Goal: Task Accomplishment & Management: Complete application form

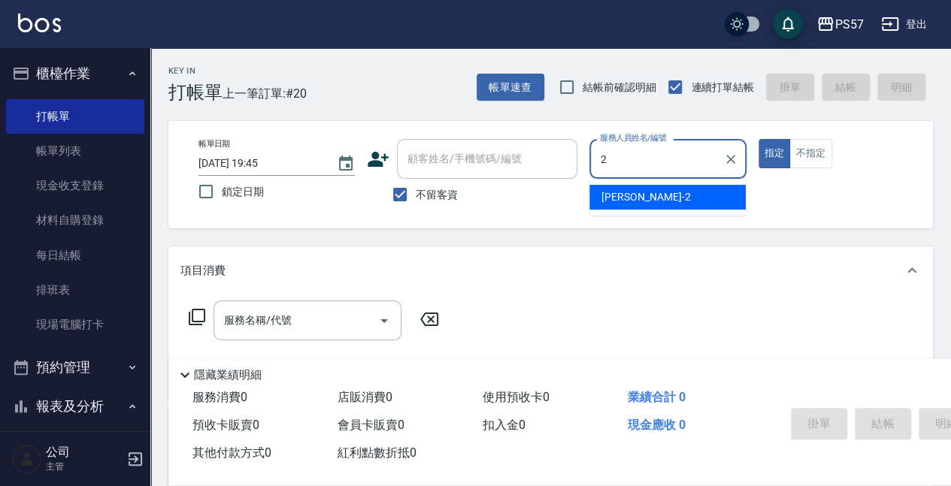
type input "圓圓-2"
type button "true"
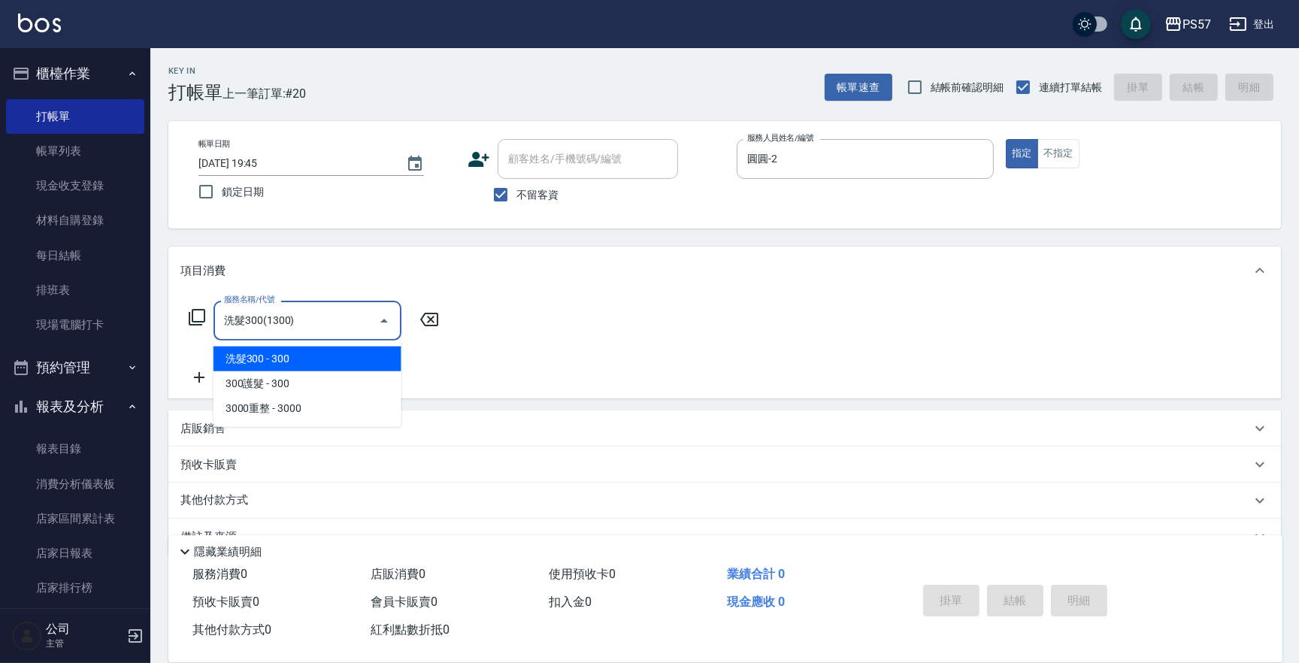
type input "洗髮300(1300)"
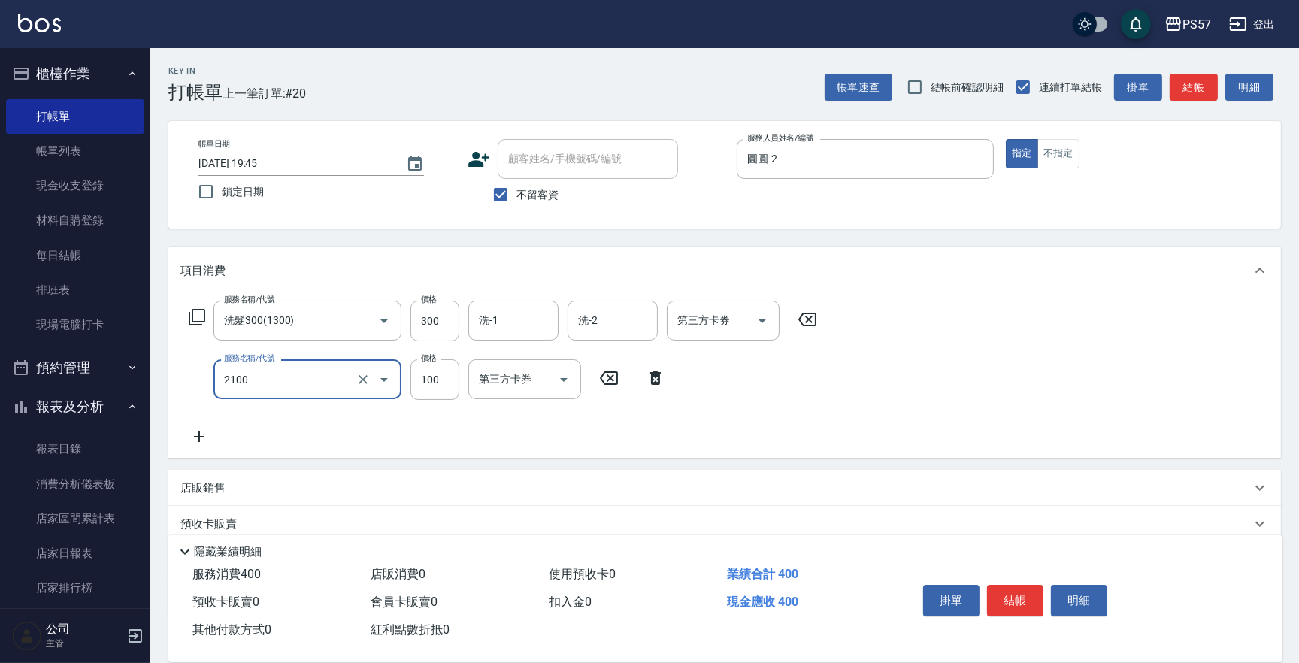
type input "剪髮100(2100)"
type input "60"
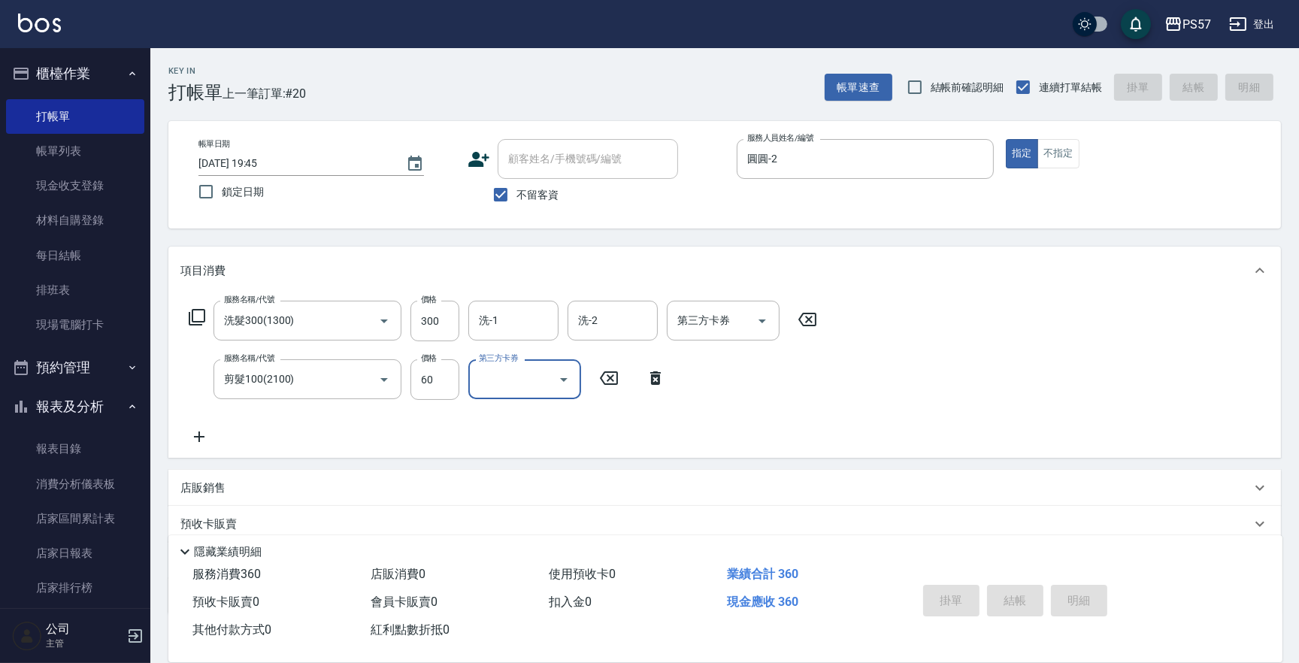
type input "[DATE] 20:38"
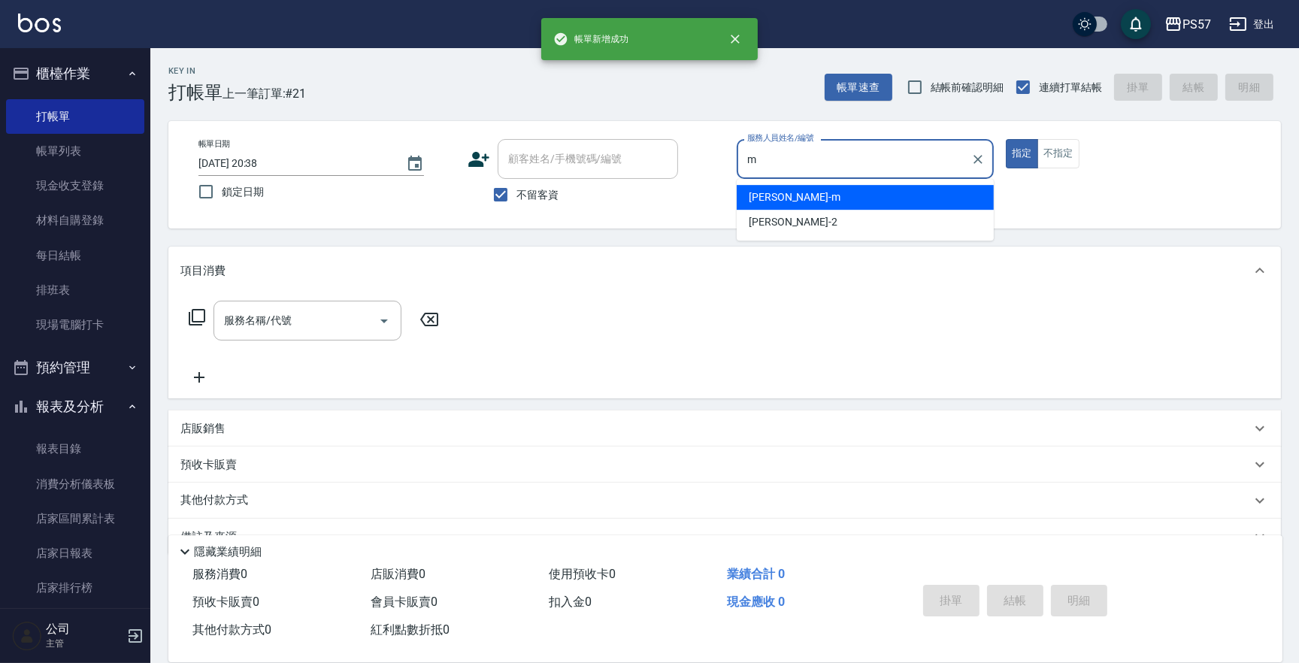
type input "[PERSON_NAME]-m"
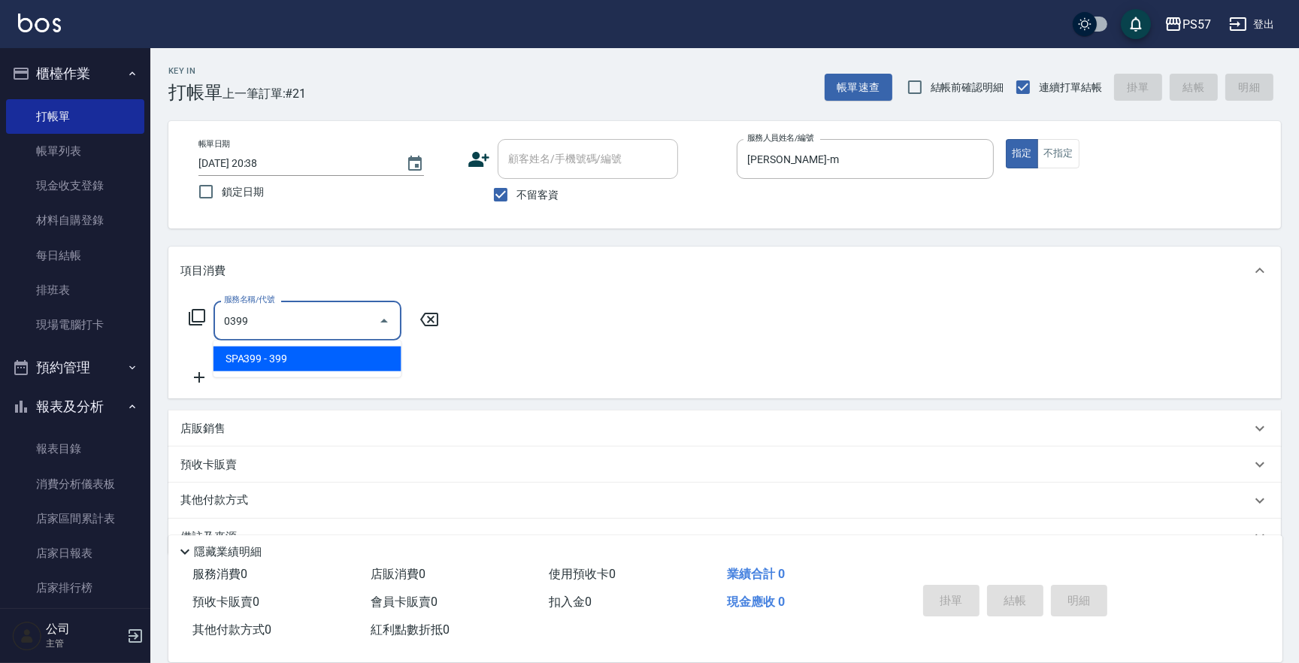
type input "SPA399(0399)"
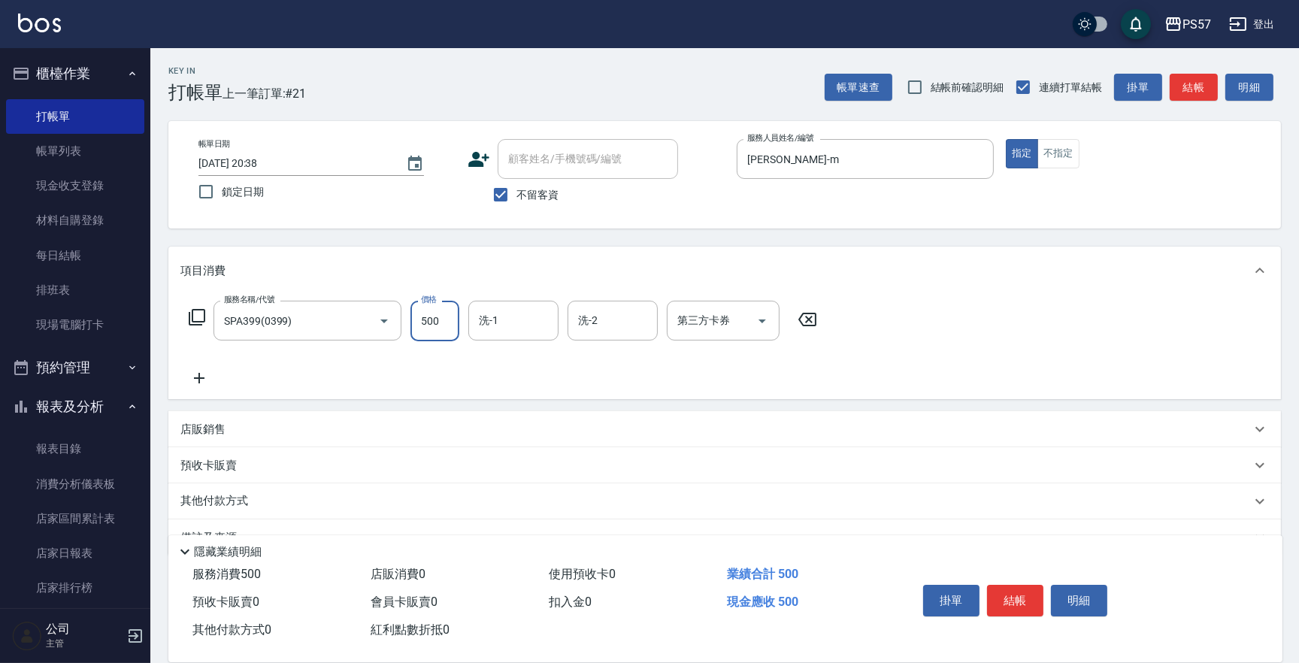
type input "500"
type input "[PERSON_NAME]-22"
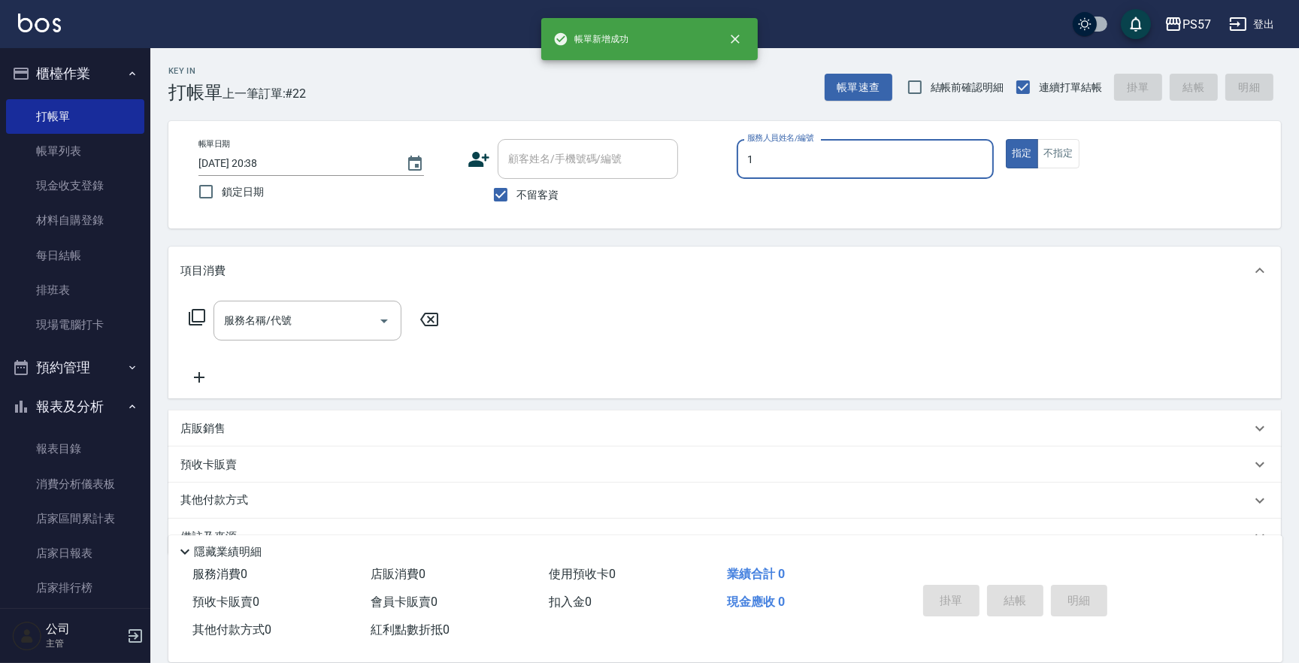
type input "Akin-1"
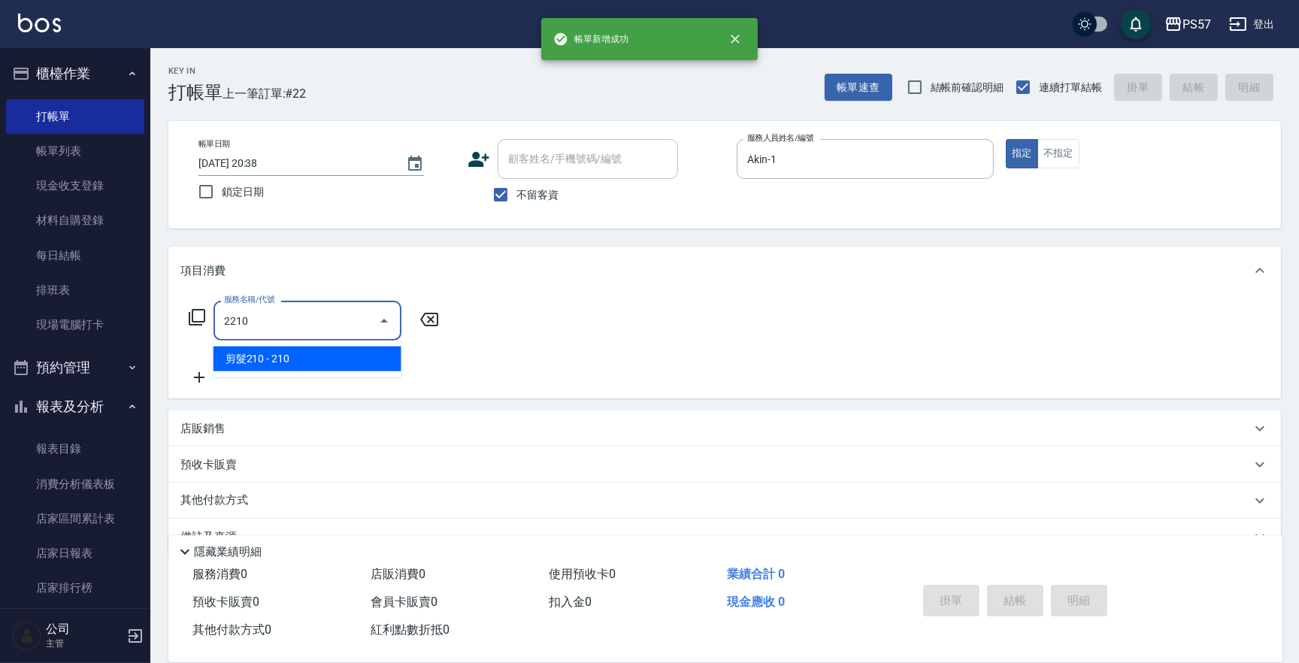
type input "剪髮210(2210)"
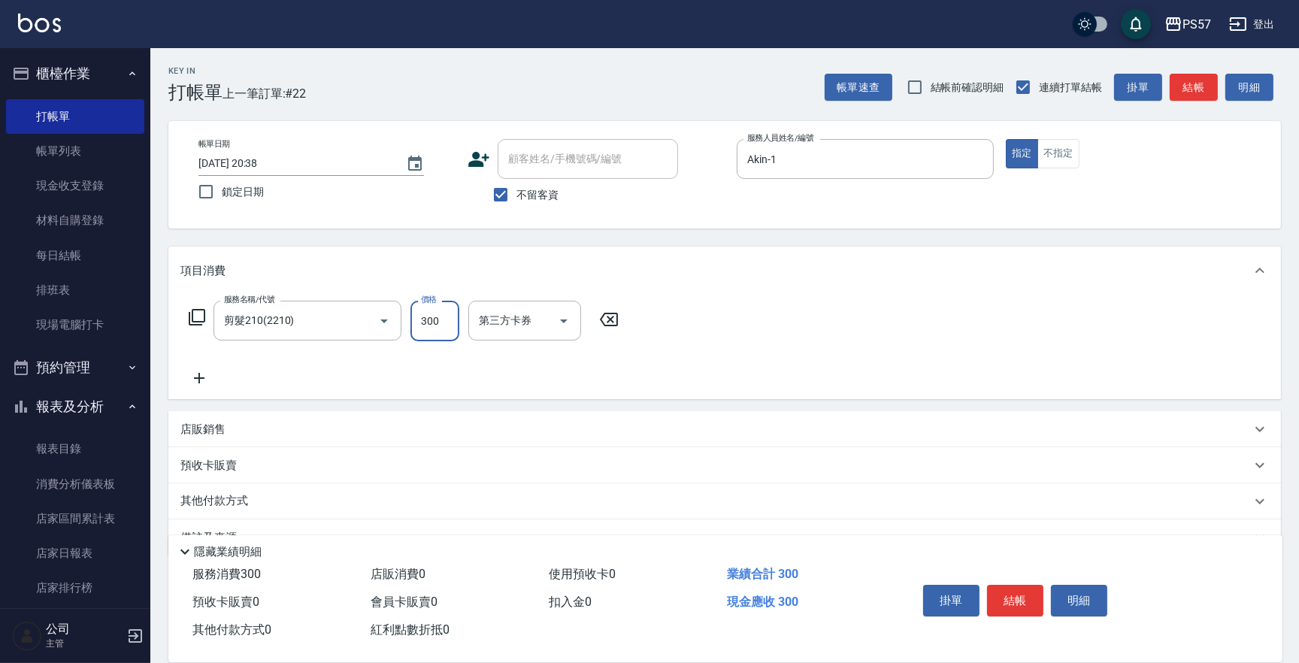
type input "300"
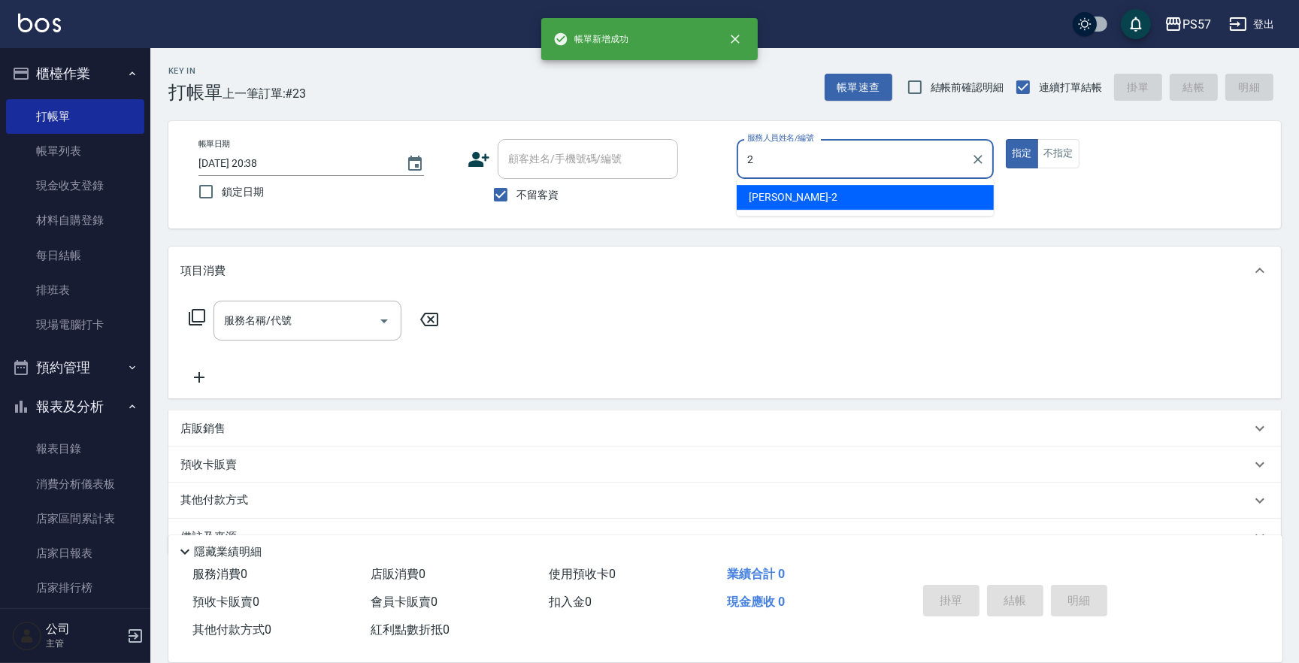
type input "圓圓-2"
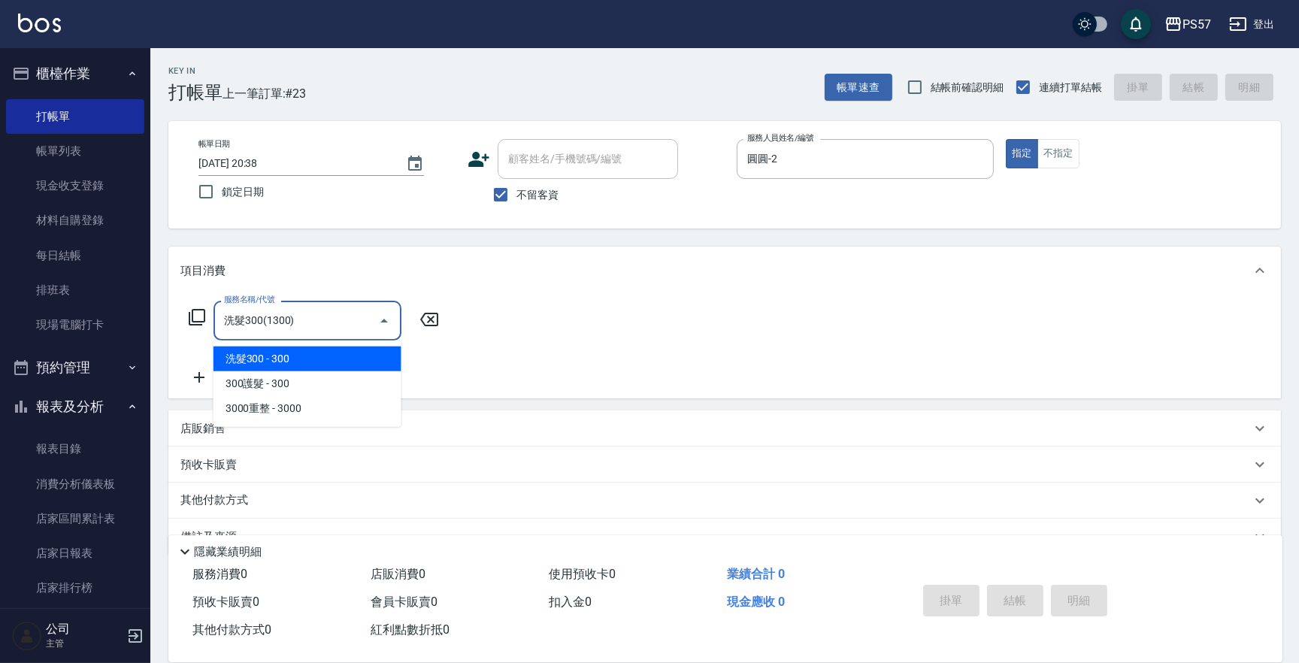
type input "洗髮300(1300)"
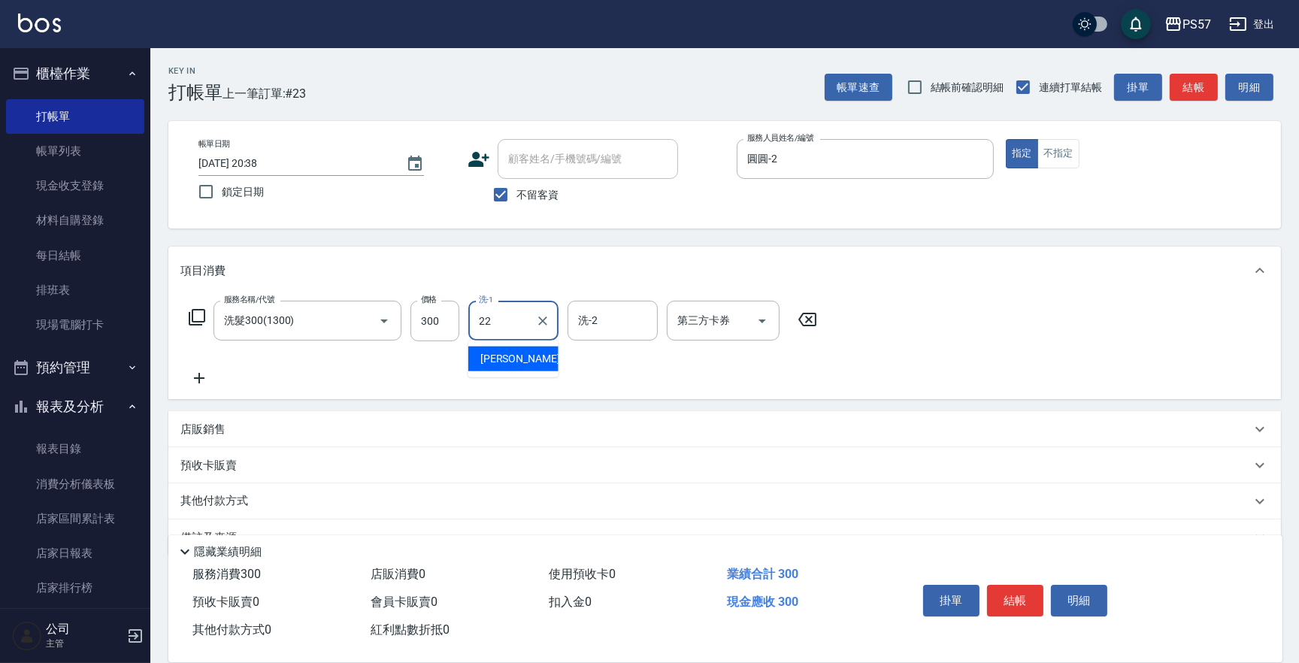
type input "[PERSON_NAME]-22"
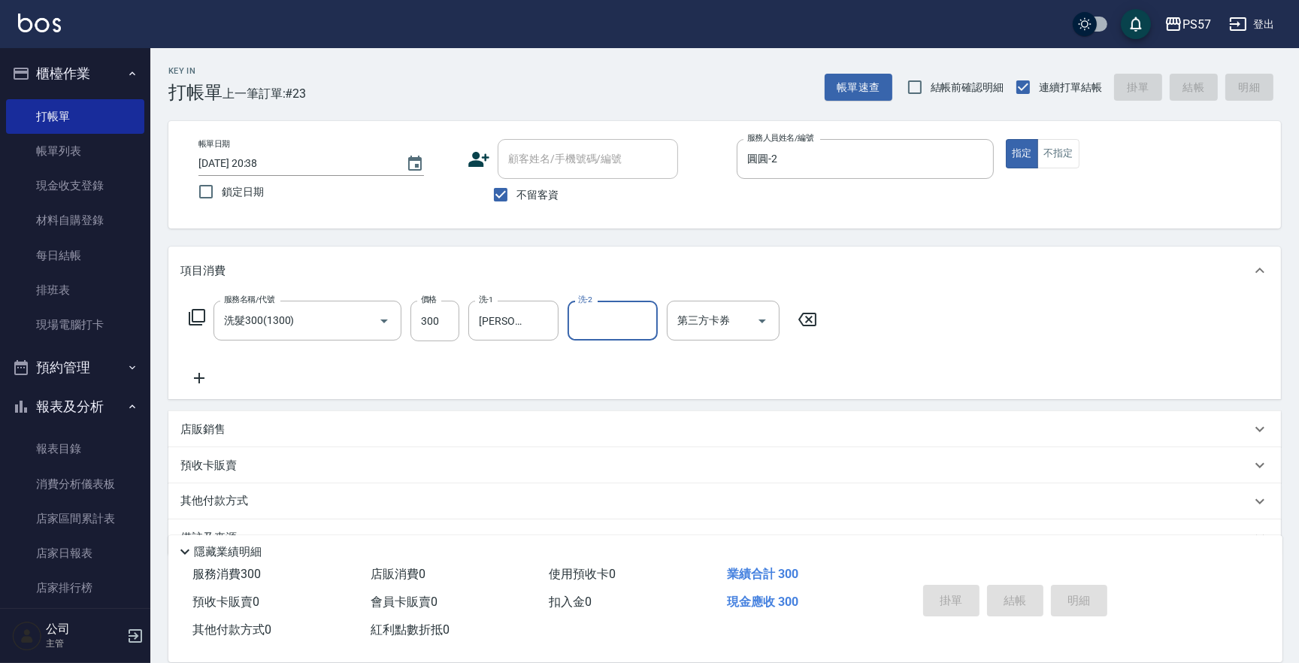
type input "[DATE] 20:39"
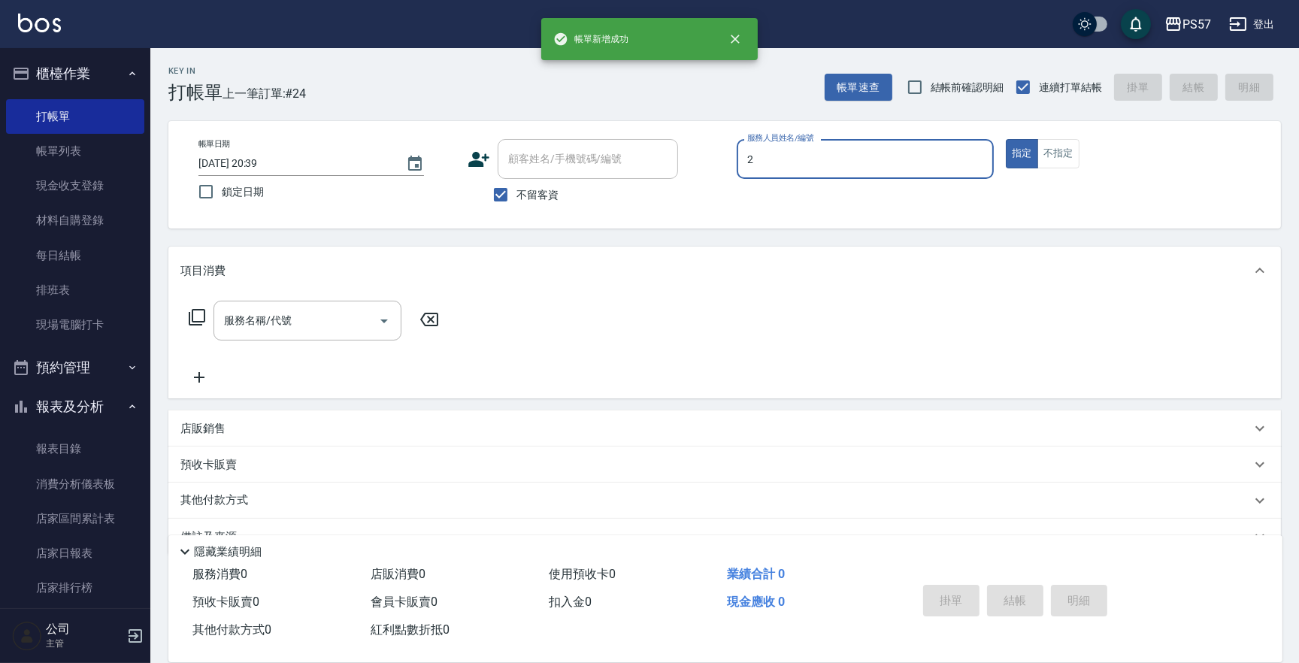
type input "圓圓-2"
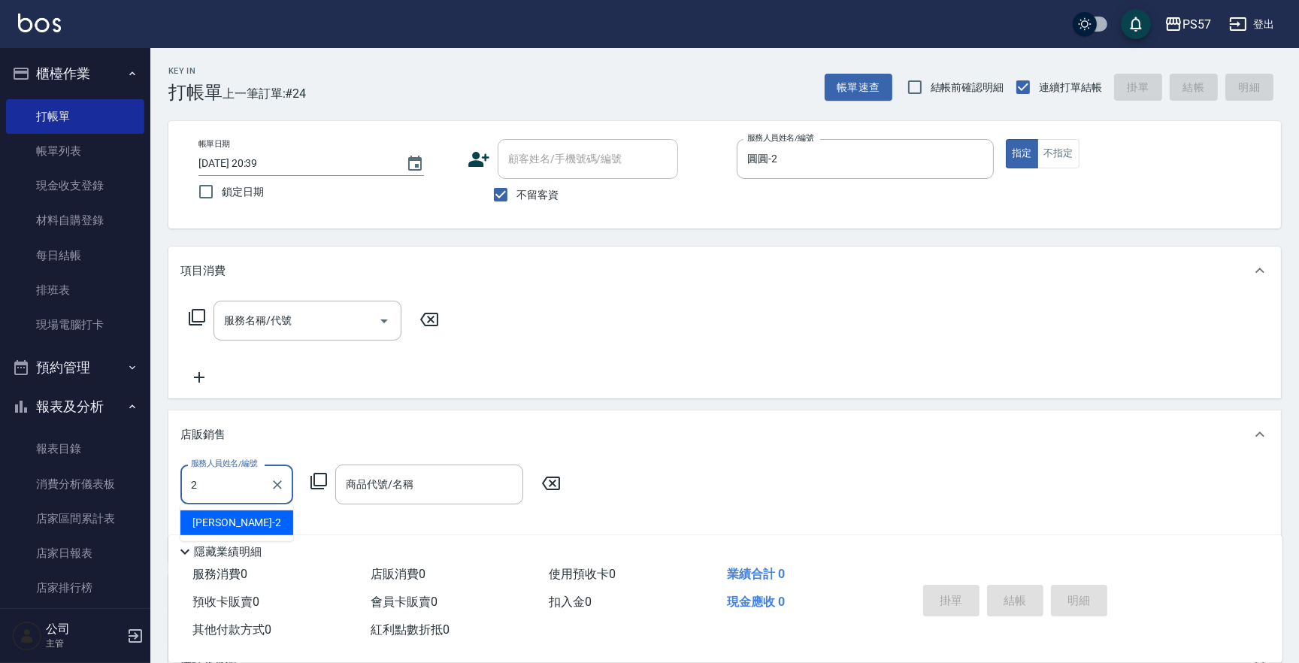
type input "圓圓-2"
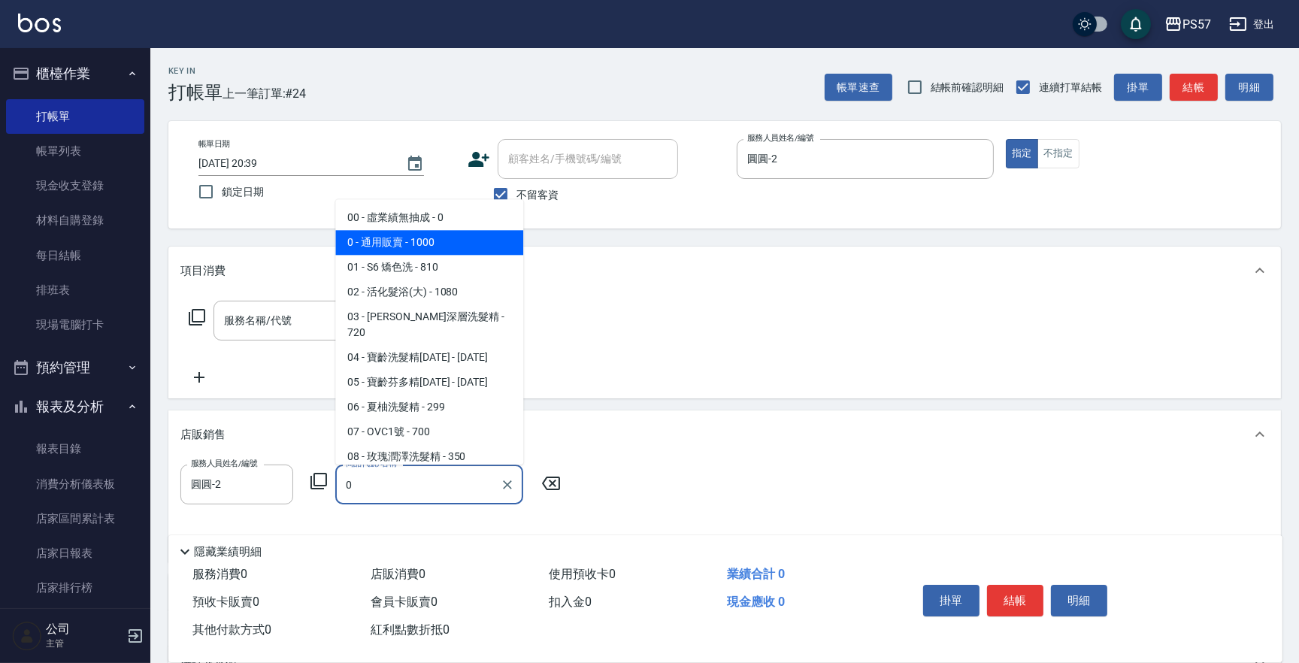
type input "通用販賣"
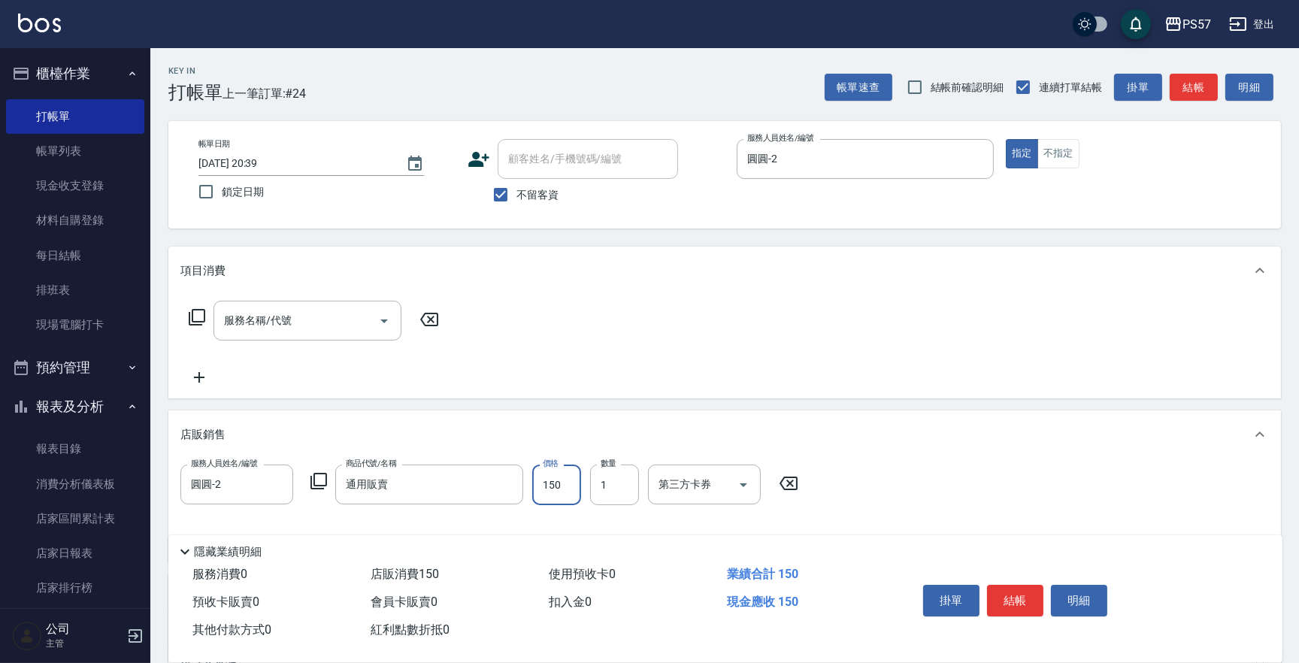
type input "150"
type input "2"
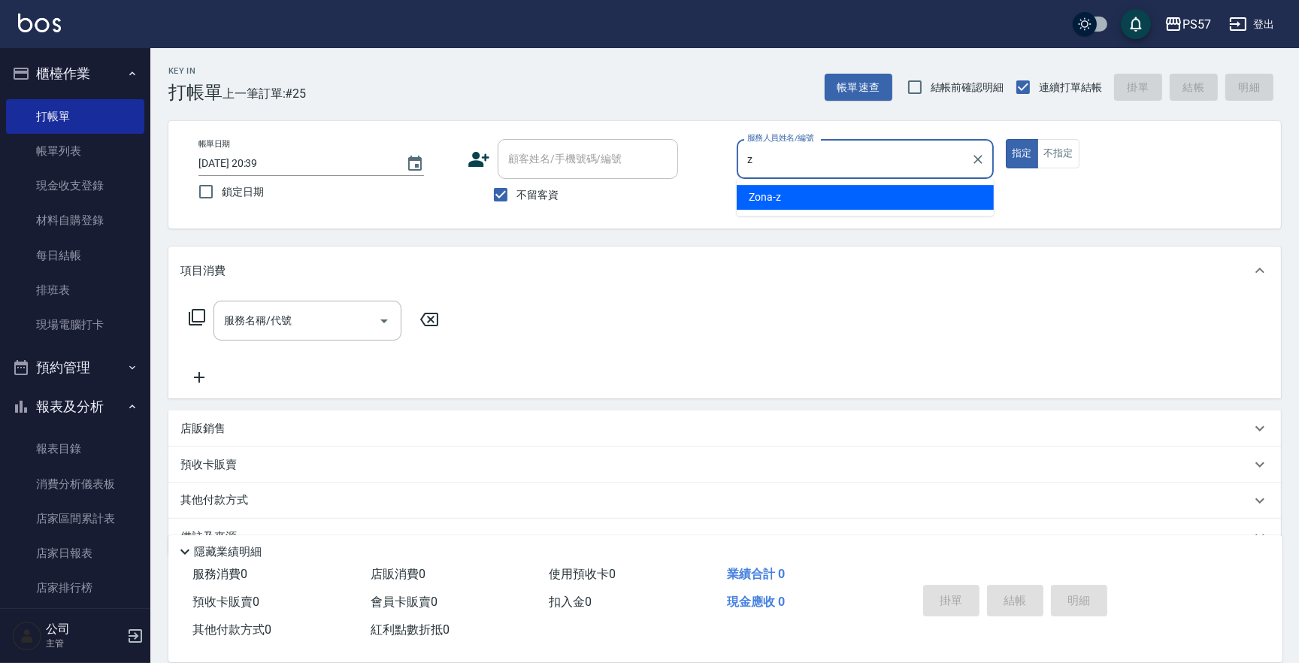
type input "Zona-z"
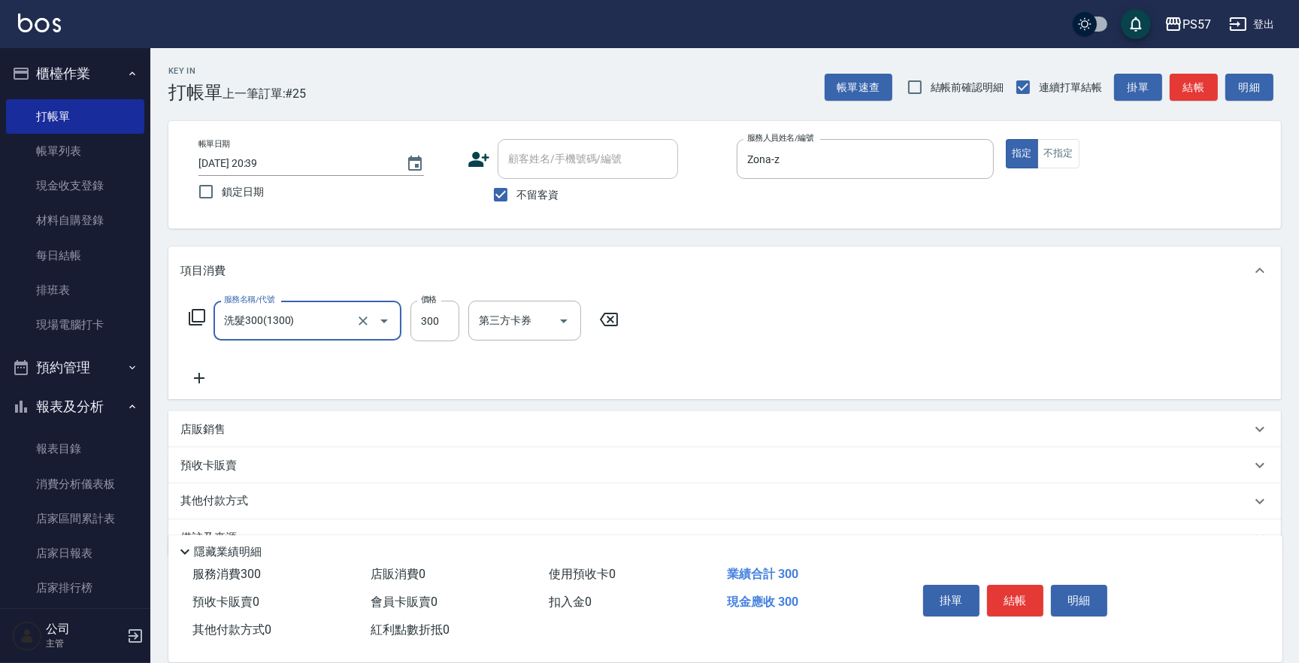
type input "洗髮300(1300)"
type input "400"
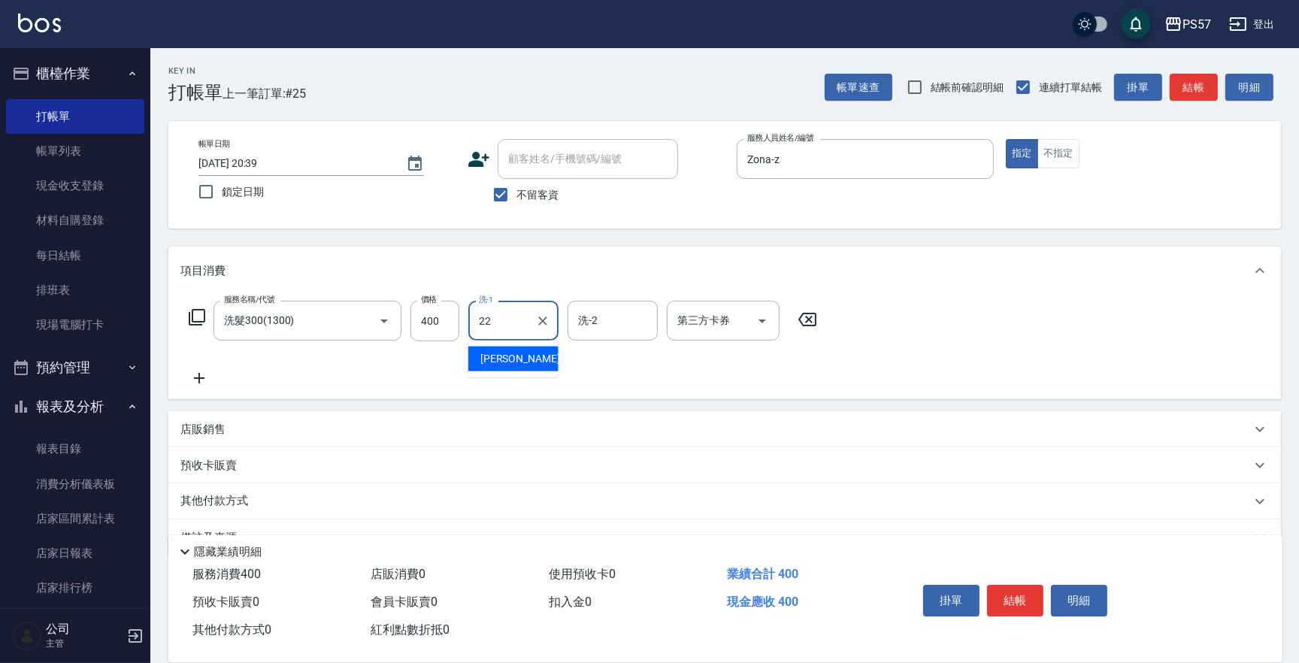
type input "[PERSON_NAME]-22"
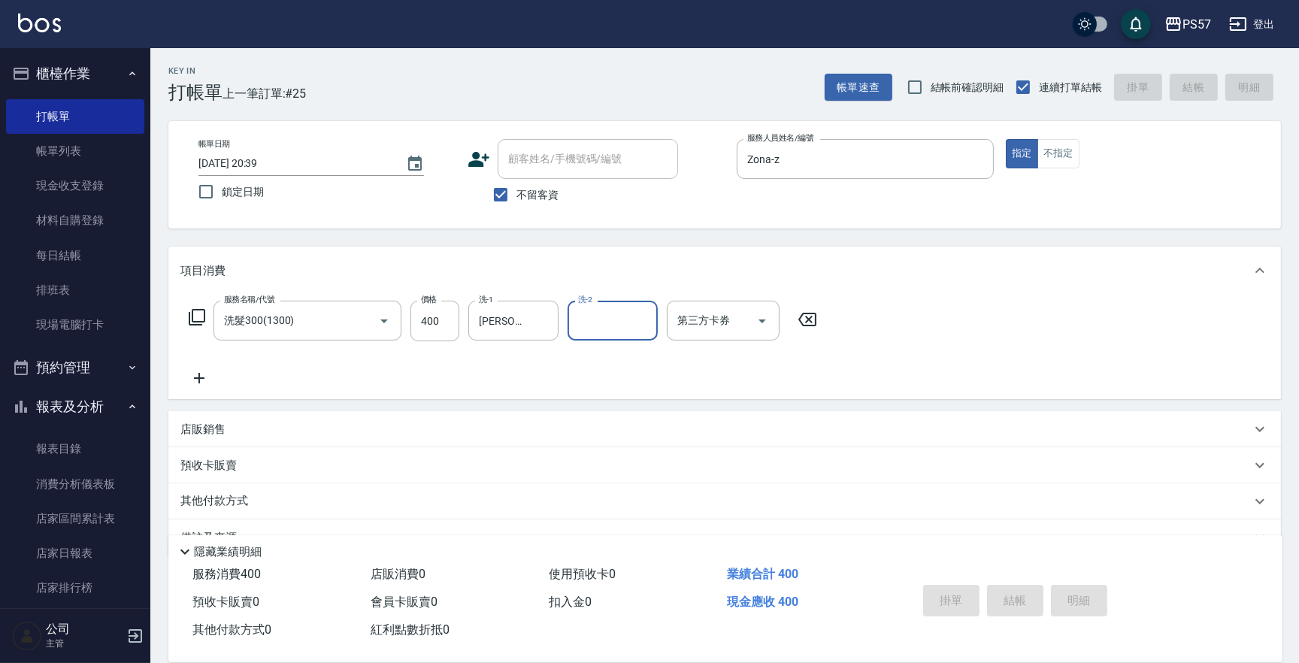
type input "[DATE] 20:40"
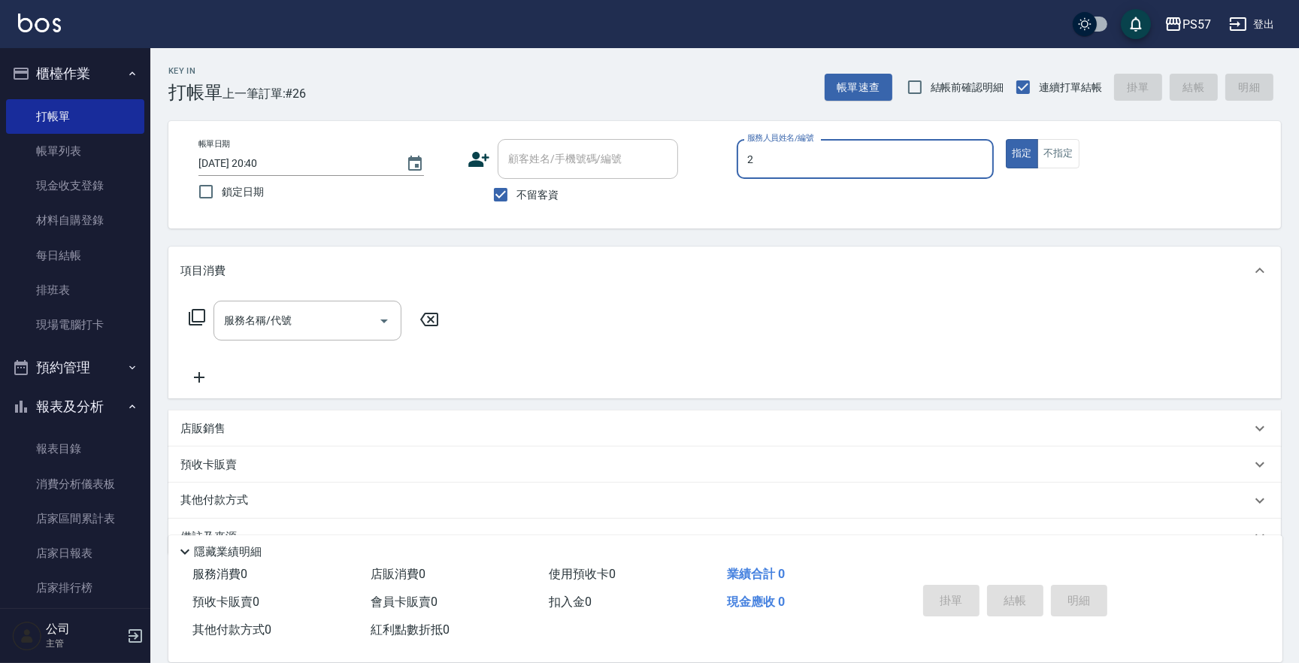
type input "圓圓-2"
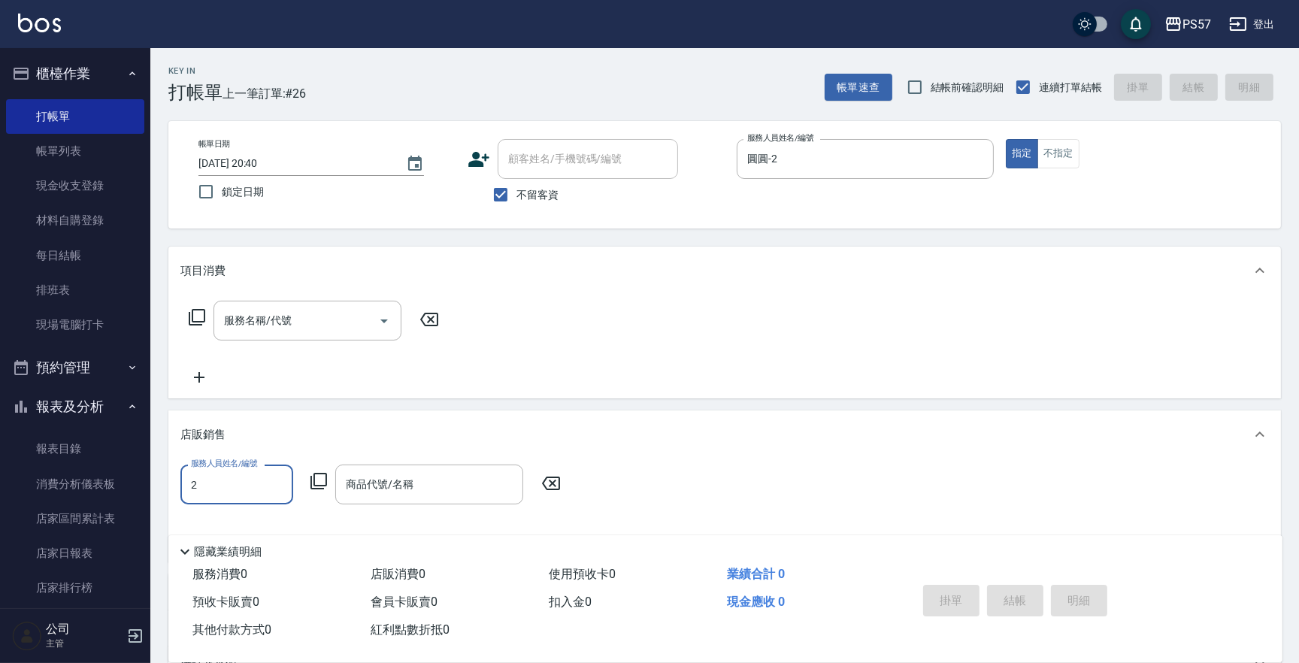
type input "圓圓-2"
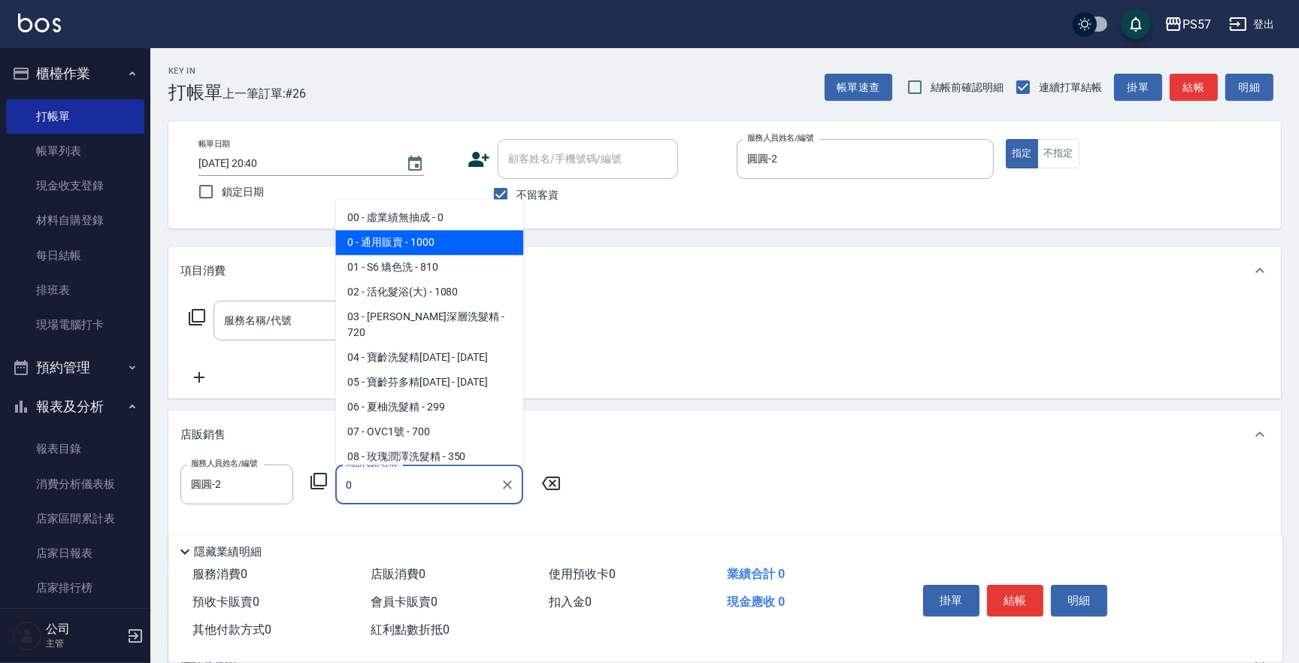
type input "通用販賣"
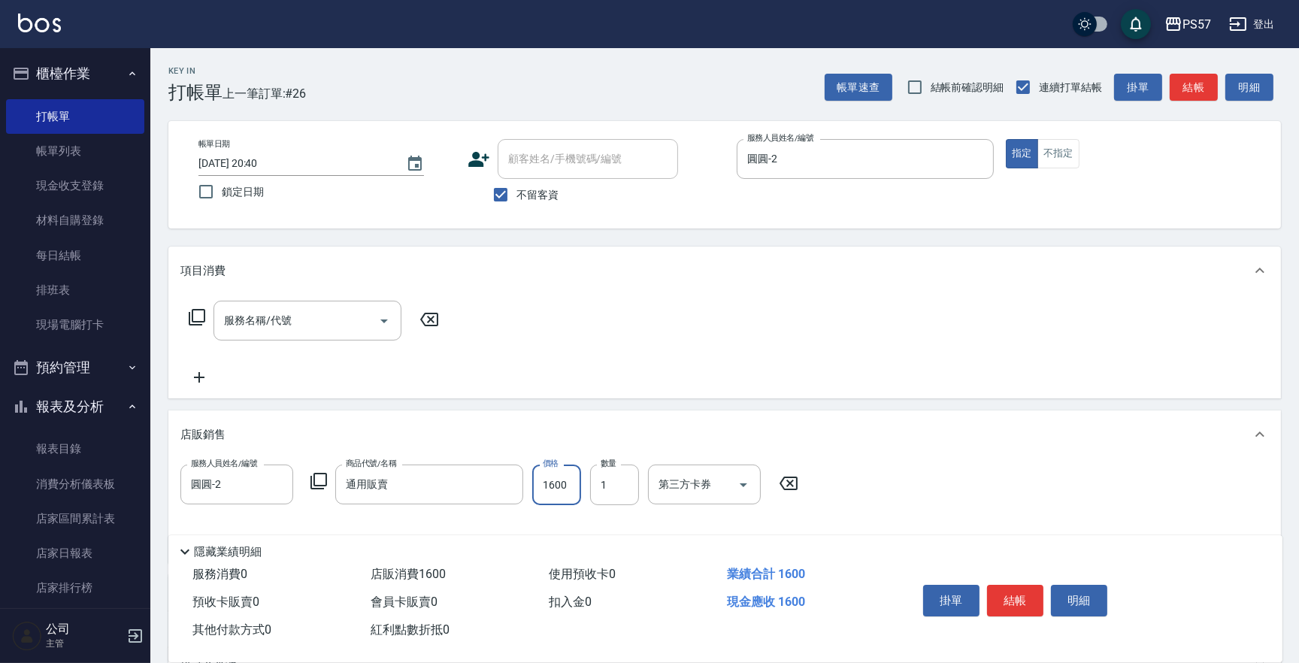
type input "1600"
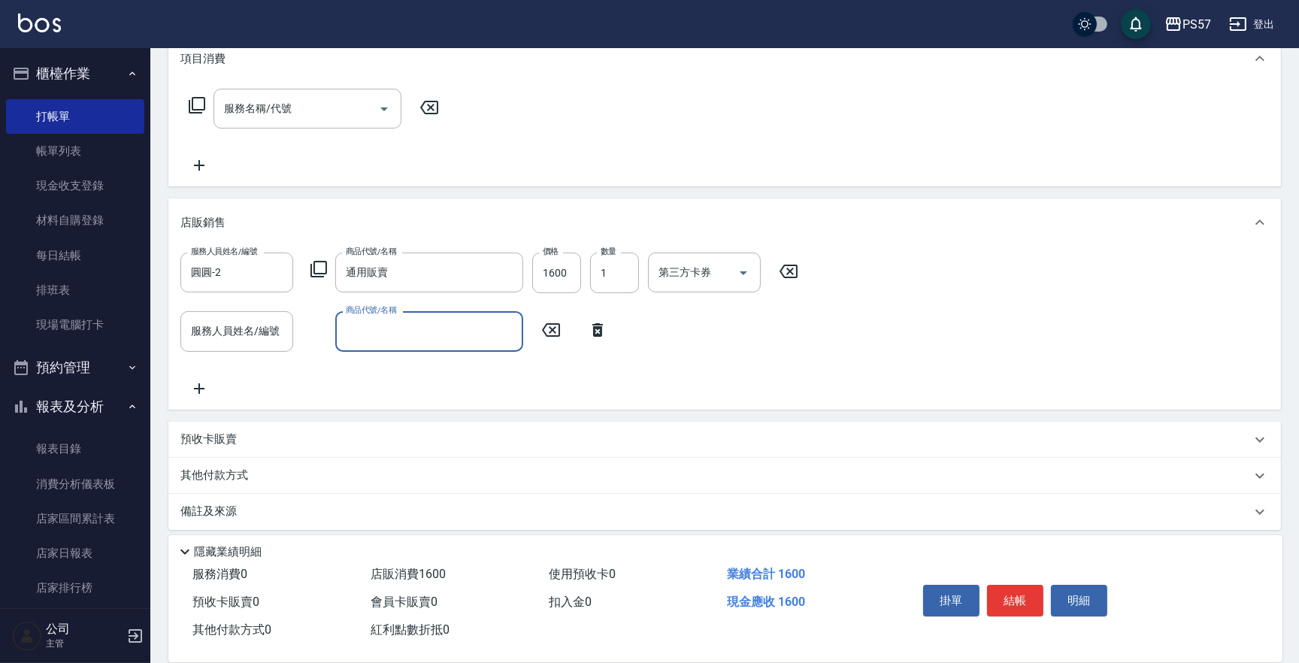
scroll to position [219, 0]
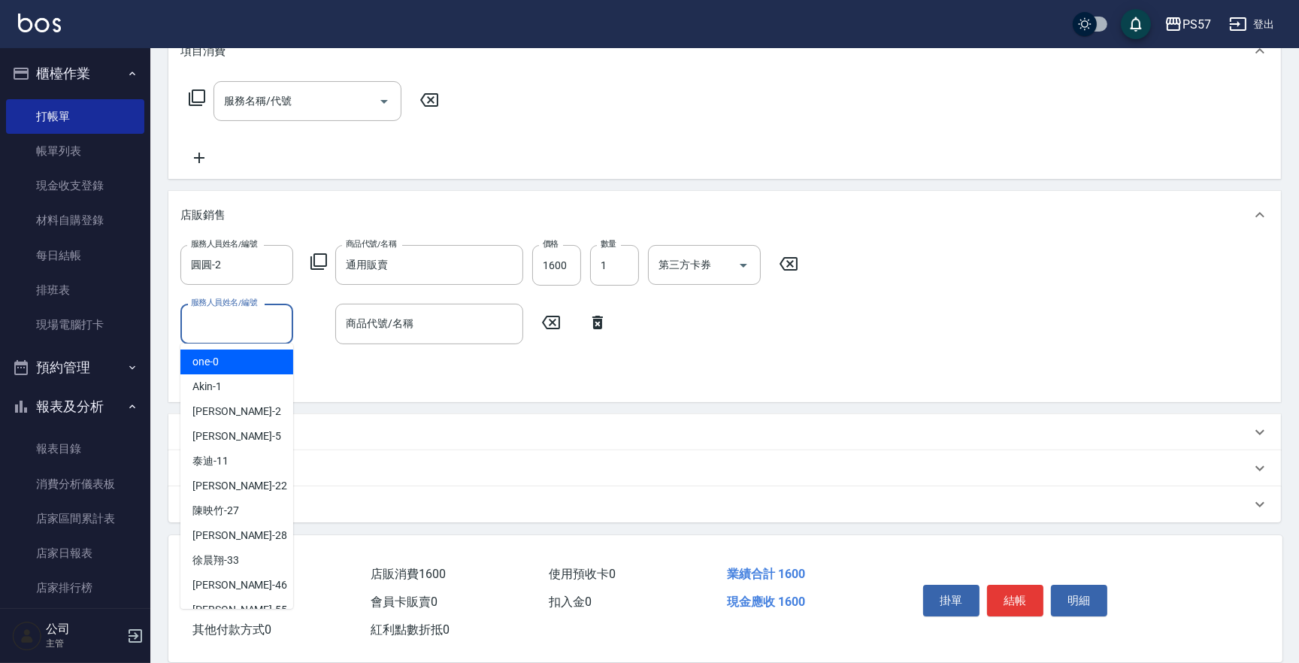
click at [218, 328] on input "服務人員姓名/編號" at bounding box center [236, 323] width 99 height 26
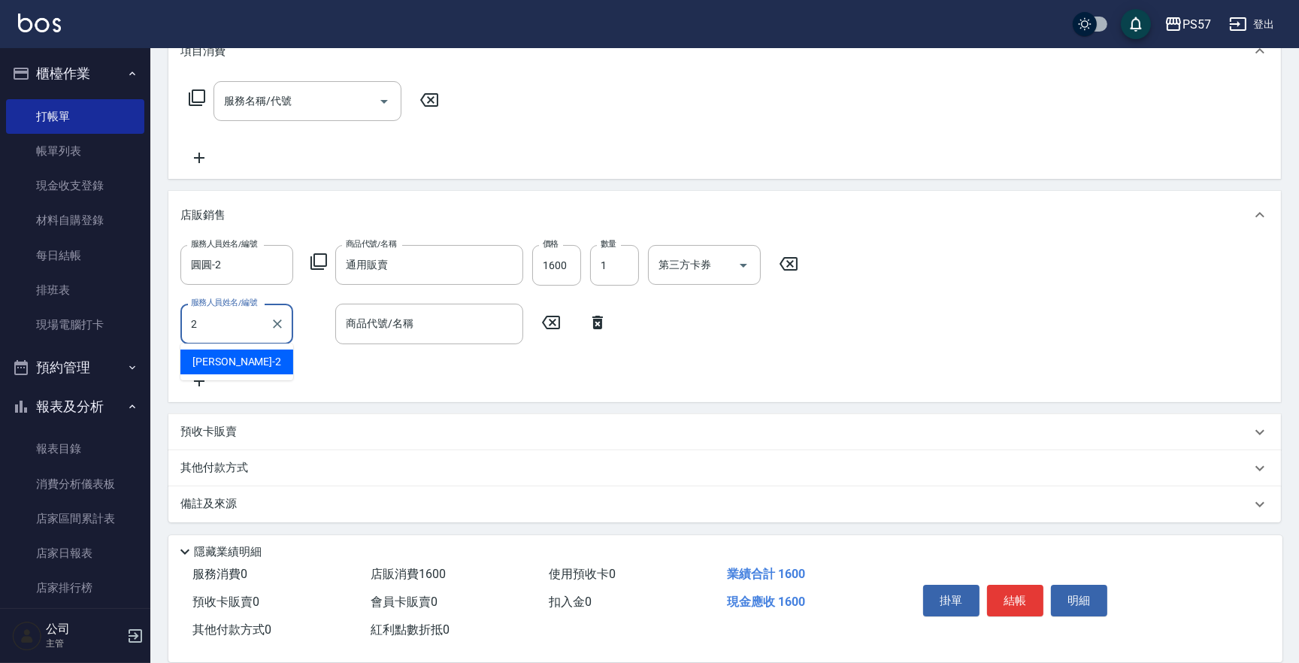
type input "圓圓-2"
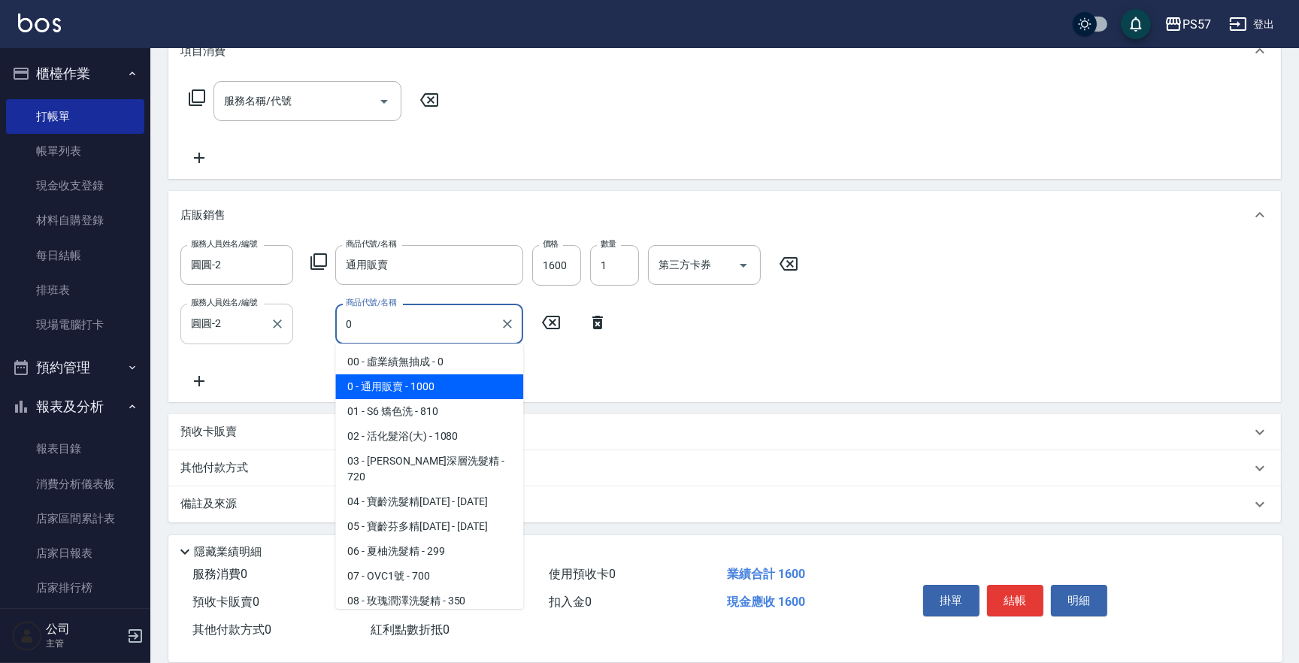
type input "通用販賣"
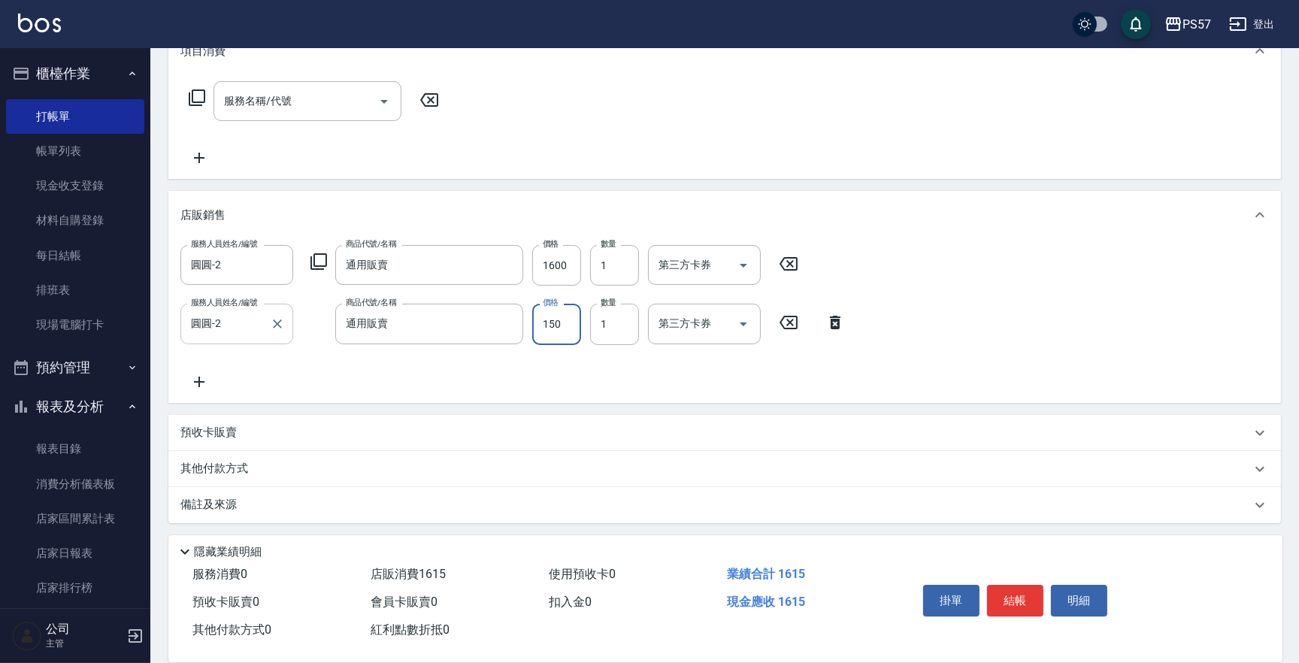
type input "150"
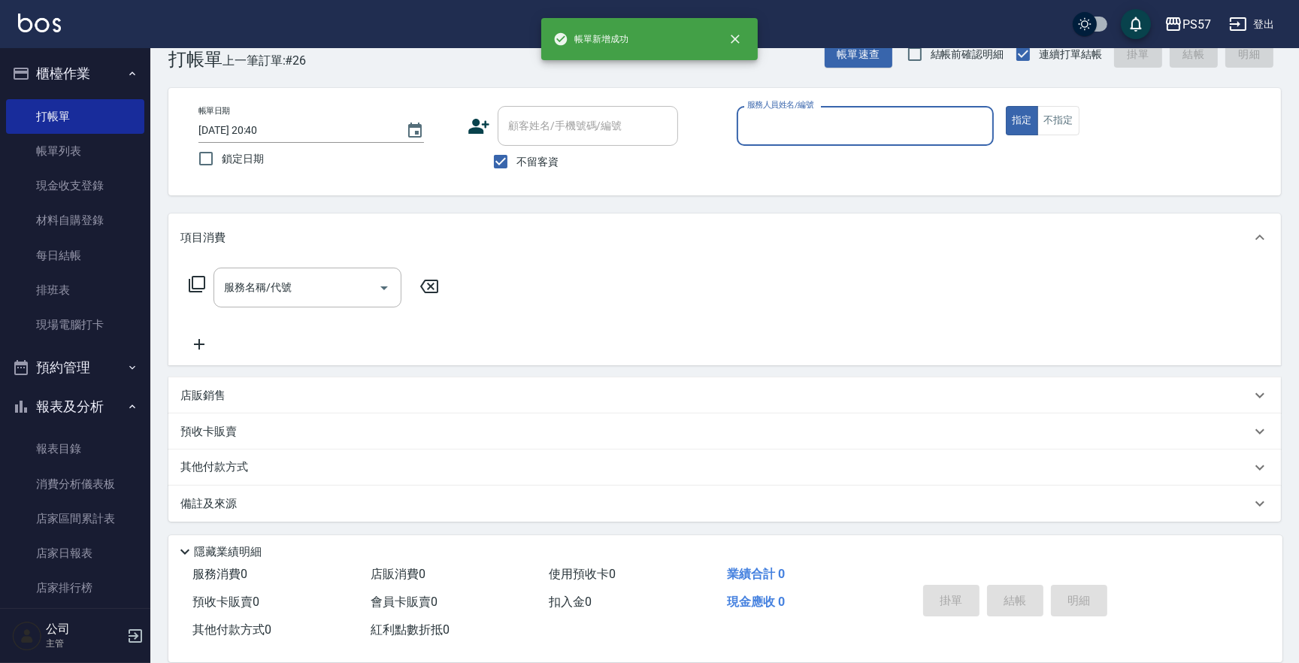
scroll to position [33, 0]
